Goal: Task Accomplishment & Management: Manage account settings

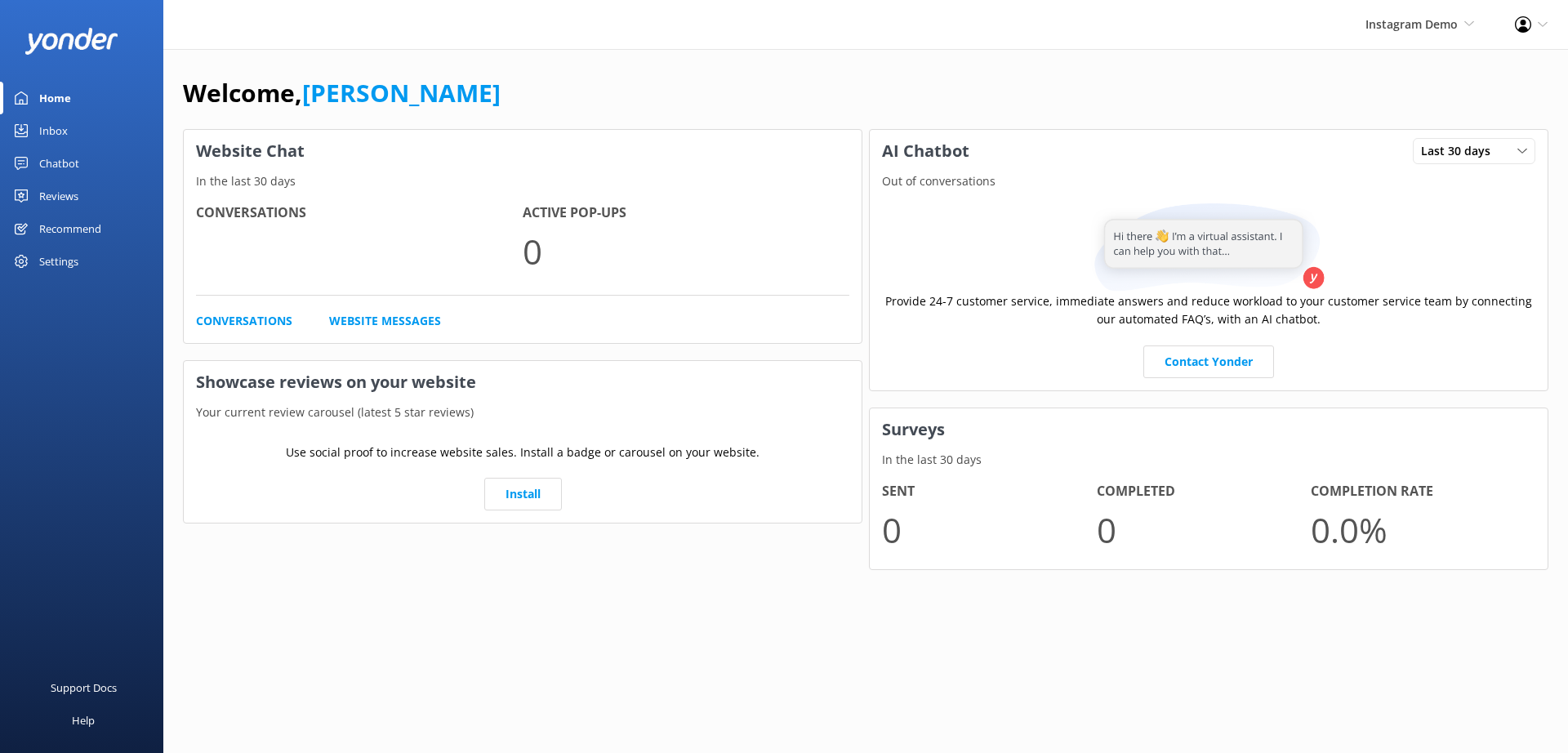
click at [1533, 25] on div "Profile Settings Logout" at bounding box center [1531, 25] width 74 height 49
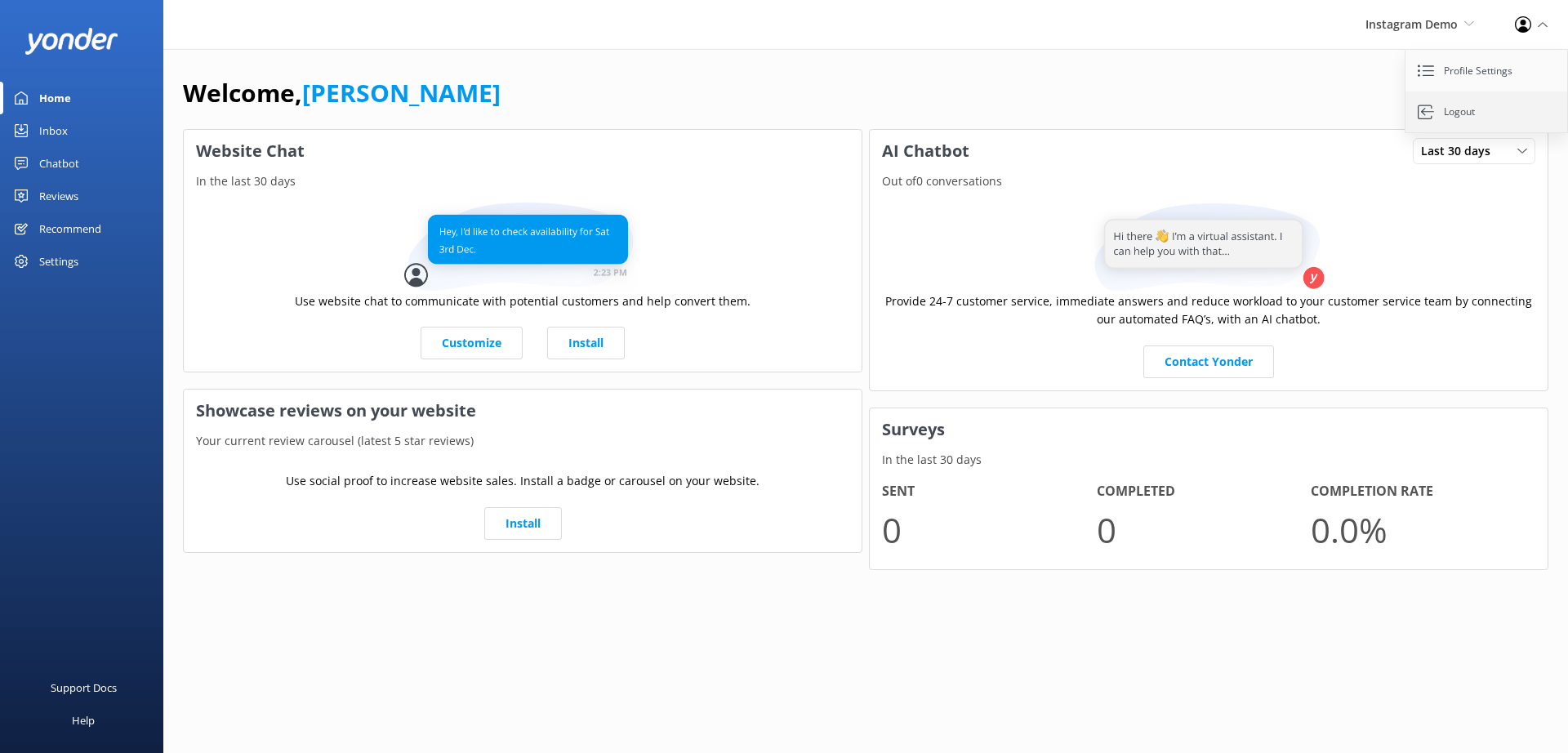
click at [1461, 112] on link "Logout" at bounding box center [1487, 112] width 164 height 41
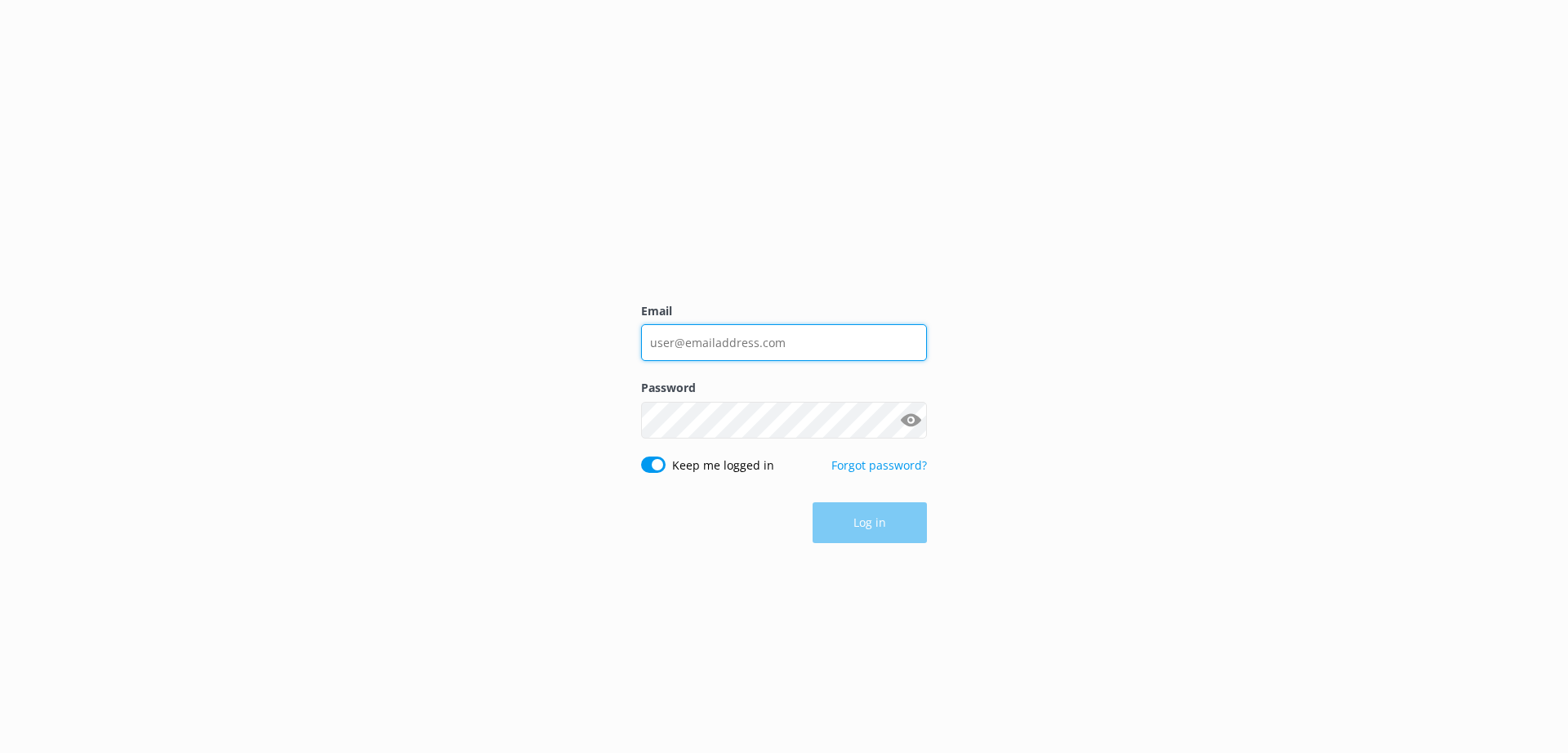
type input "andrew@tomis.tech"
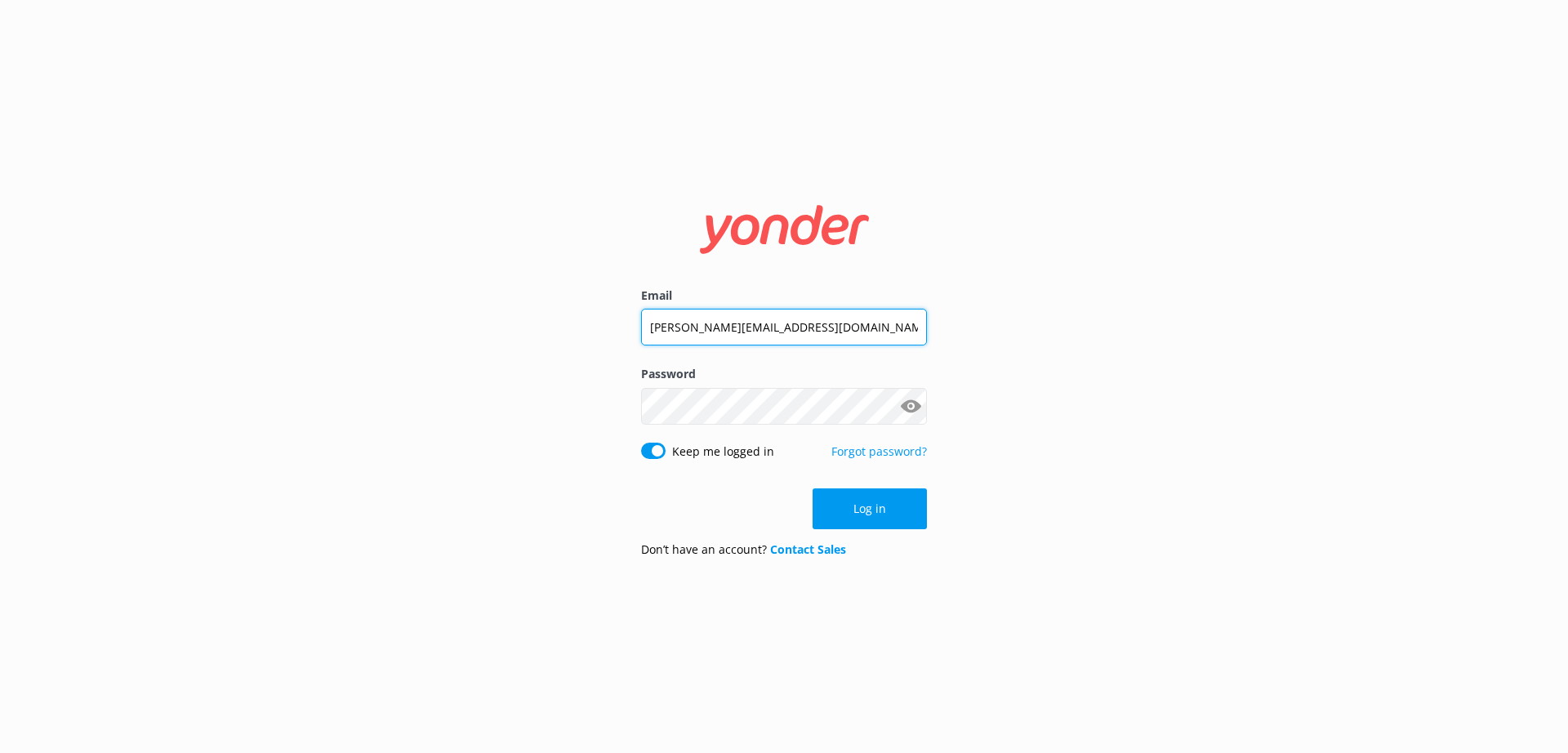
click at [803, 328] on input "andrew@tomis.tech" at bounding box center [783, 326] width 286 height 36
click at [802, 327] on input "andrew@tomis.tech" at bounding box center [783, 326] width 286 height 36
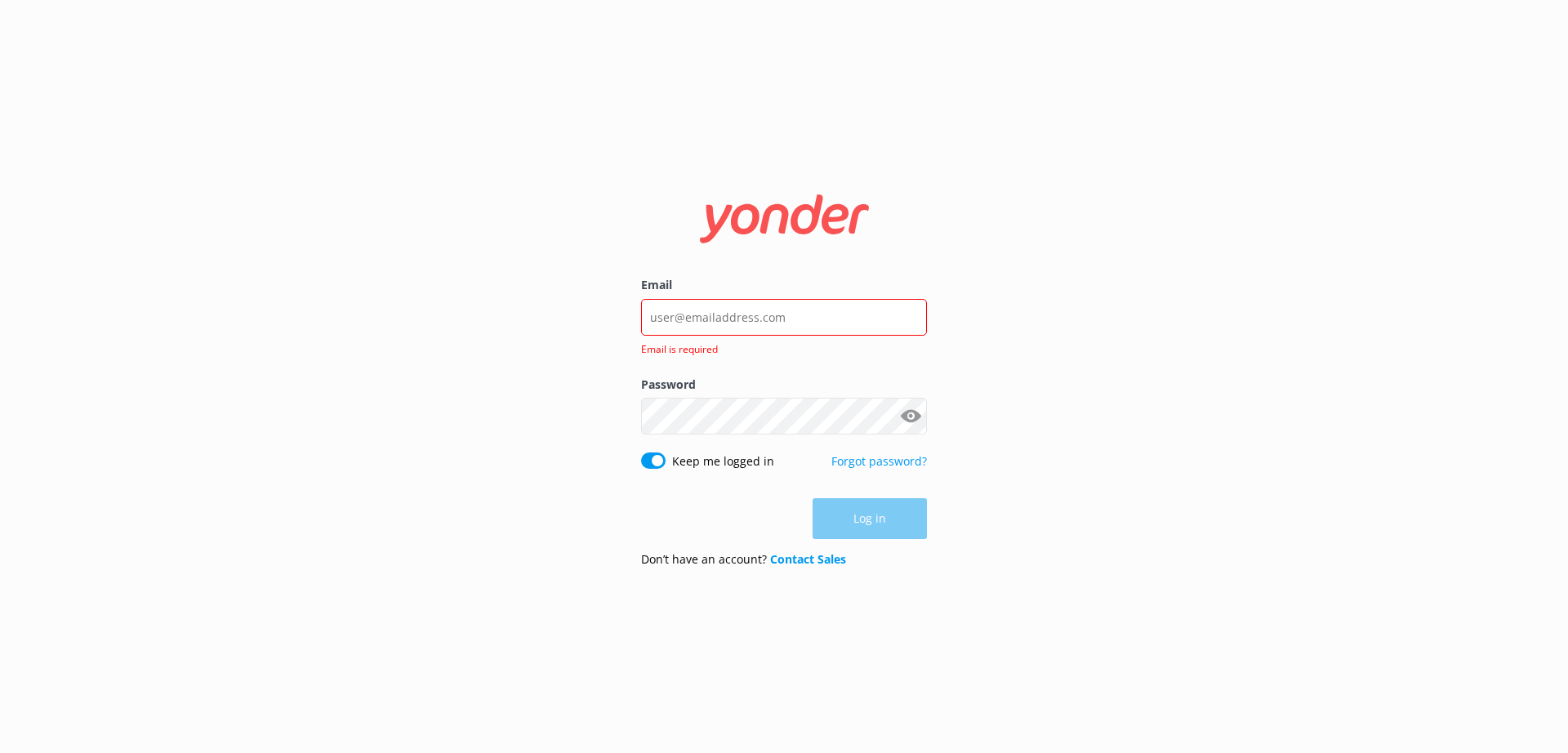
click at [1081, 399] on div "Email Email is required Password Show password Keep me logged in Forgot passwor…" at bounding box center [784, 376] width 1568 height 753
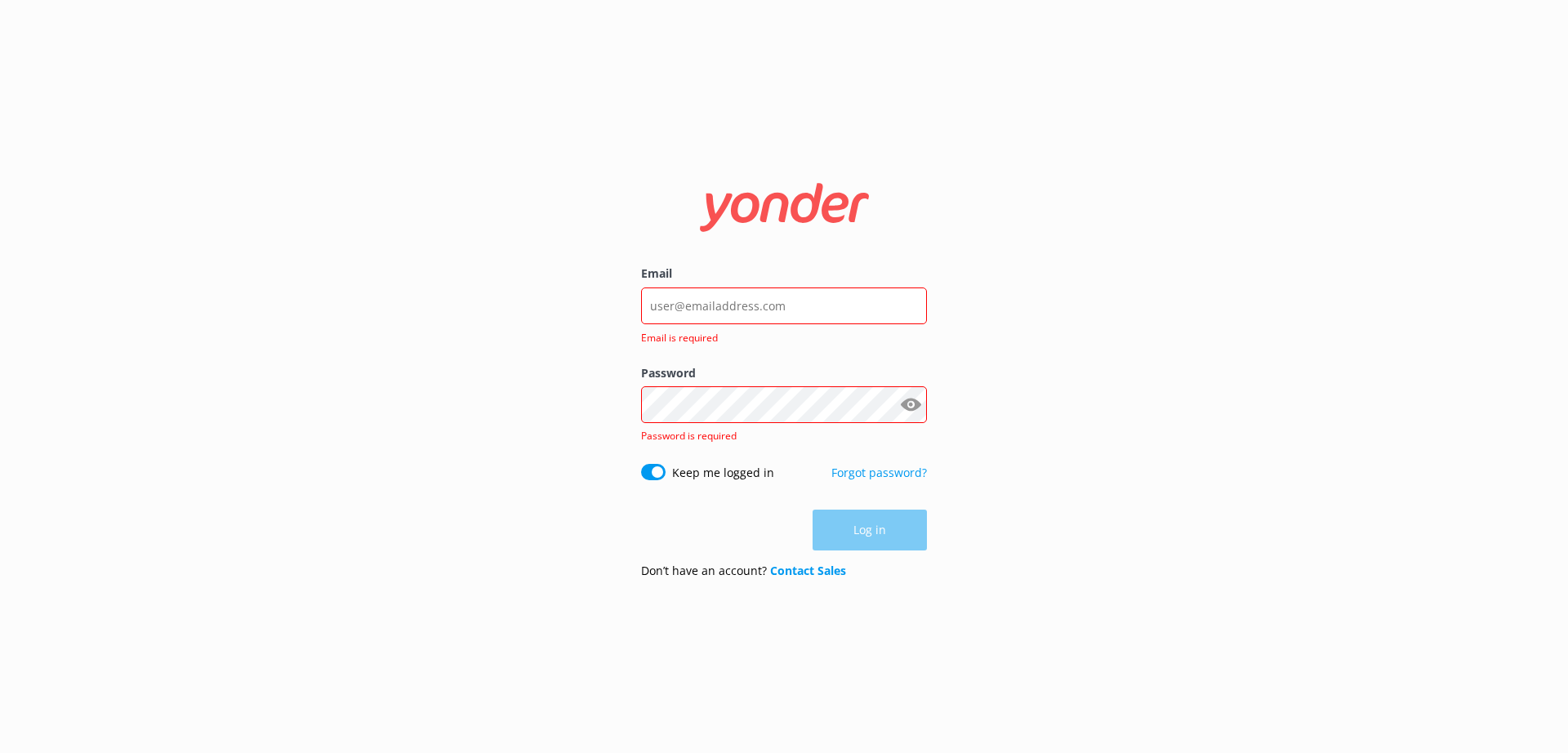
click at [1115, 393] on div "Email Email is required Password Show password Password is required Keep me log…" at bounding box center [784, 376] width 1568 height 753
click at [665, 474] on div "Keep me logged in" at bounding box center [711, 472] width 142 height 18
click at [649, 471] on input "Keep me logged in" at bounding box center [653, 471] width 25 height 16
checkbox input "false"
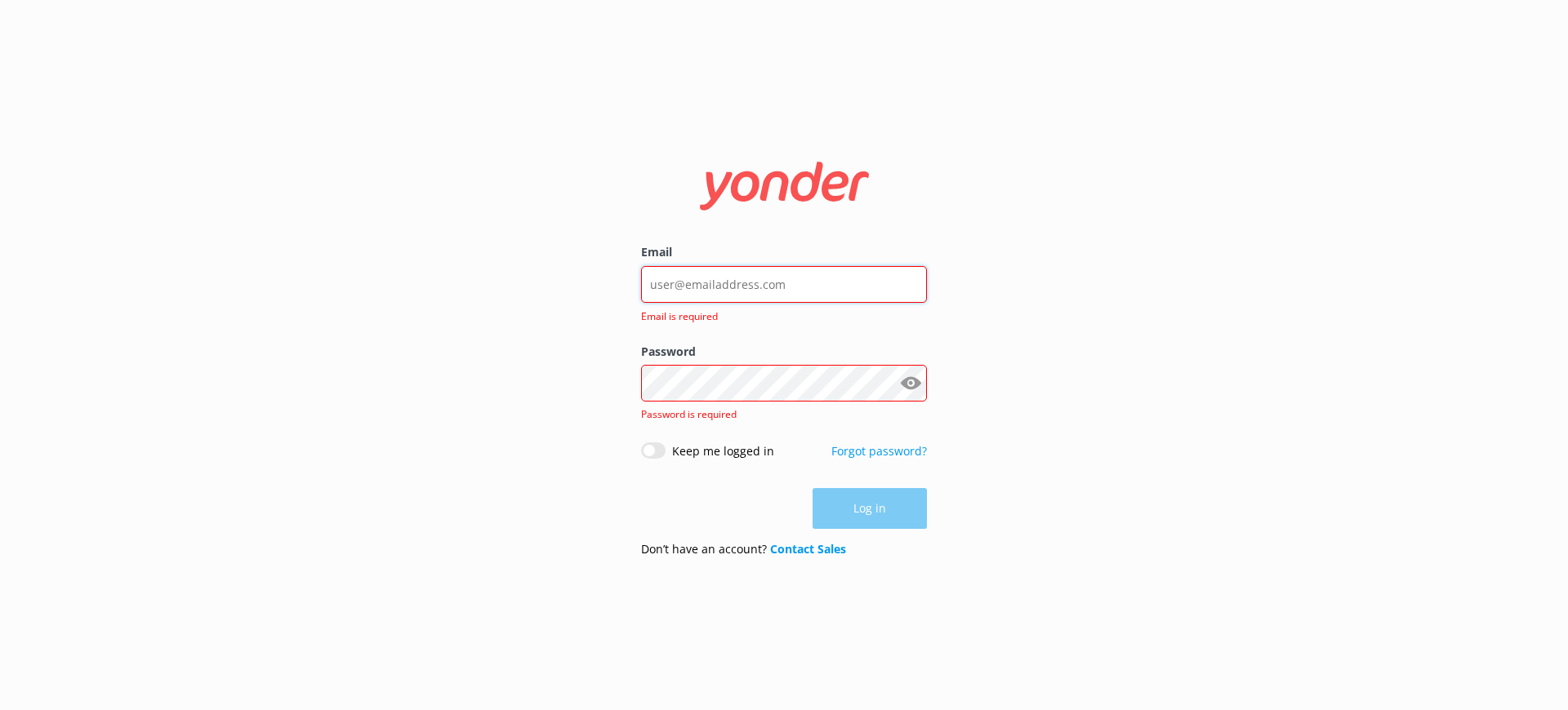
click at [698, 292] on input "Email" at bounding box center [783, 284] width 286 height 36
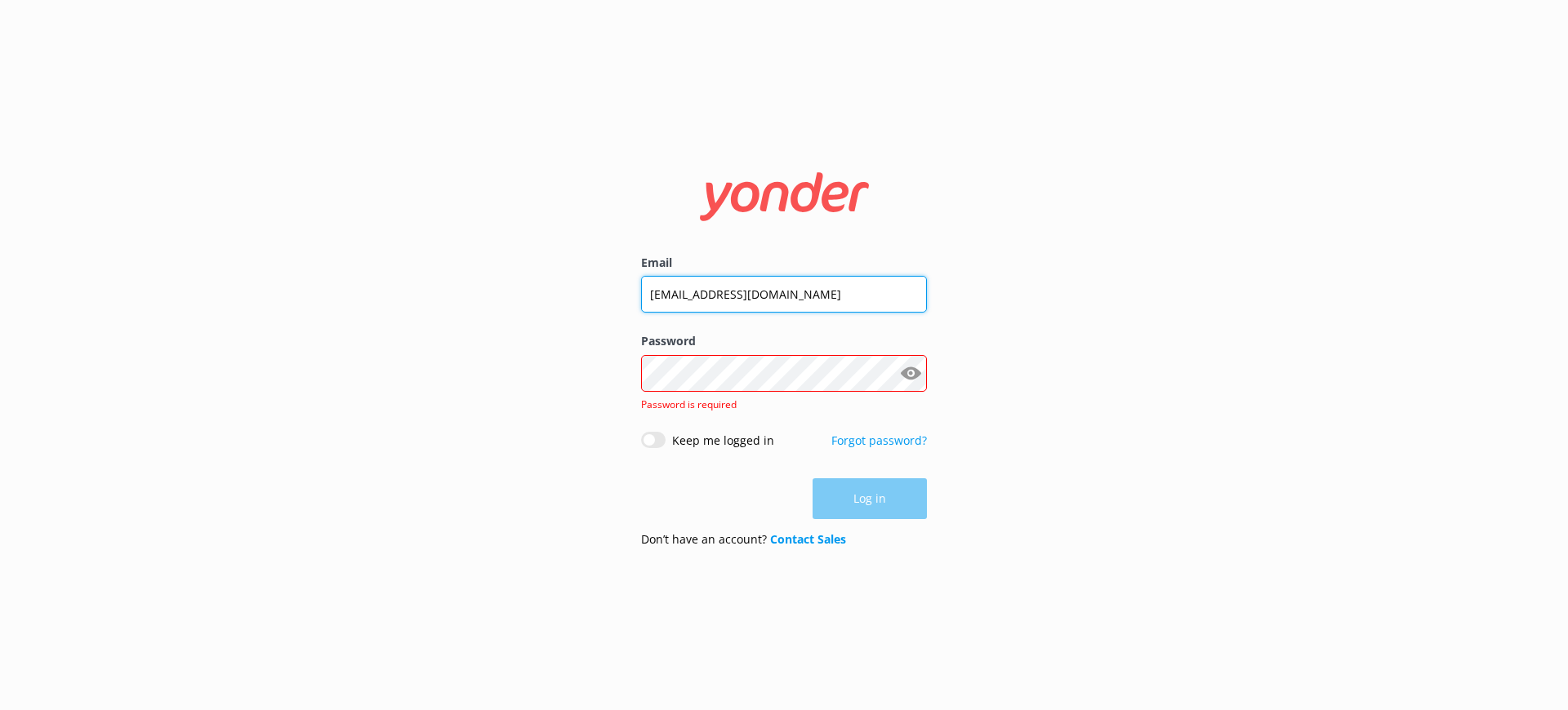
type input "instagram-demo@yonderhq.com"
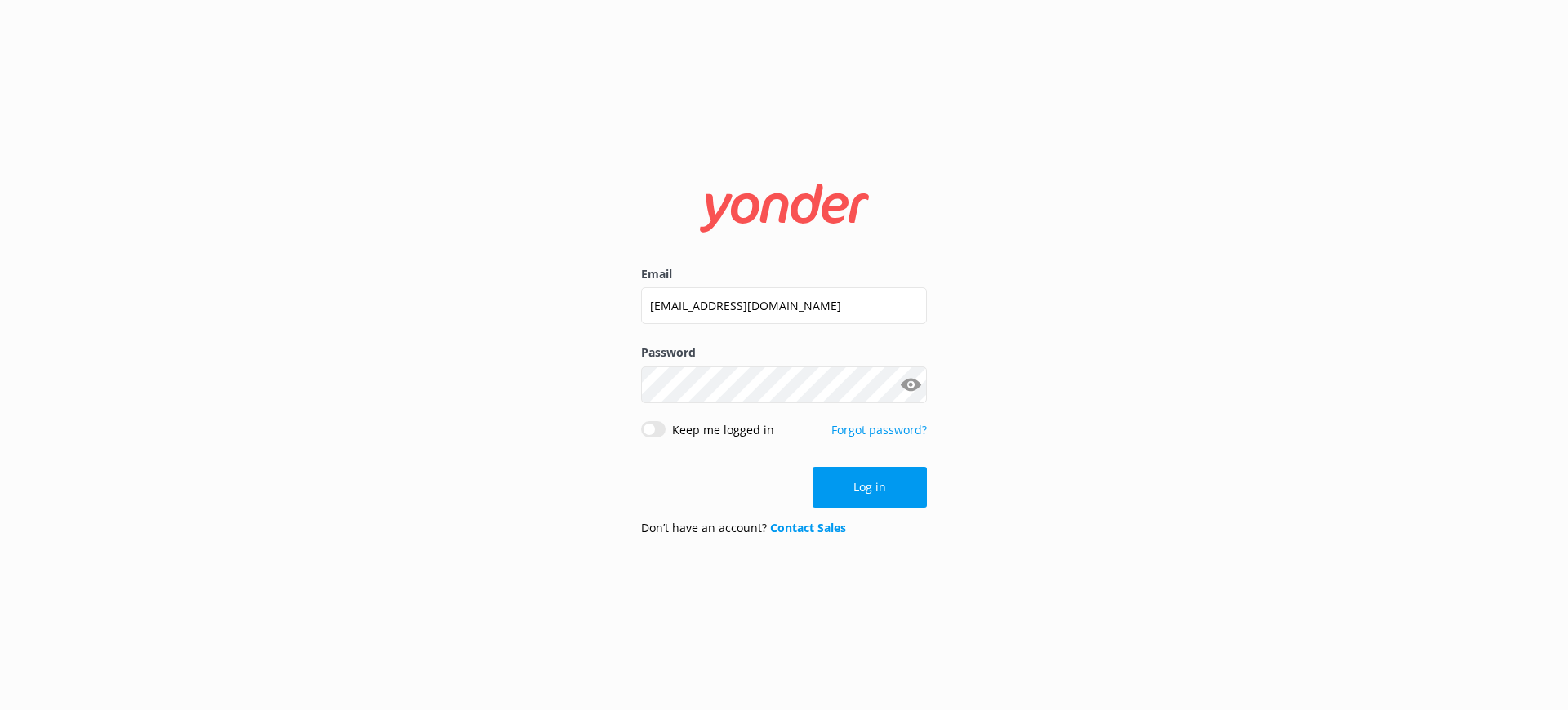
click at [915, 389] on button "Show password" at bounding box center [910, 384] width 33 height 33
click at [875, 490] on button "Log in" at bounding box center [869, 487] width 114 height 41
